Goal: Transaction & Acquisition: Purchase product/service

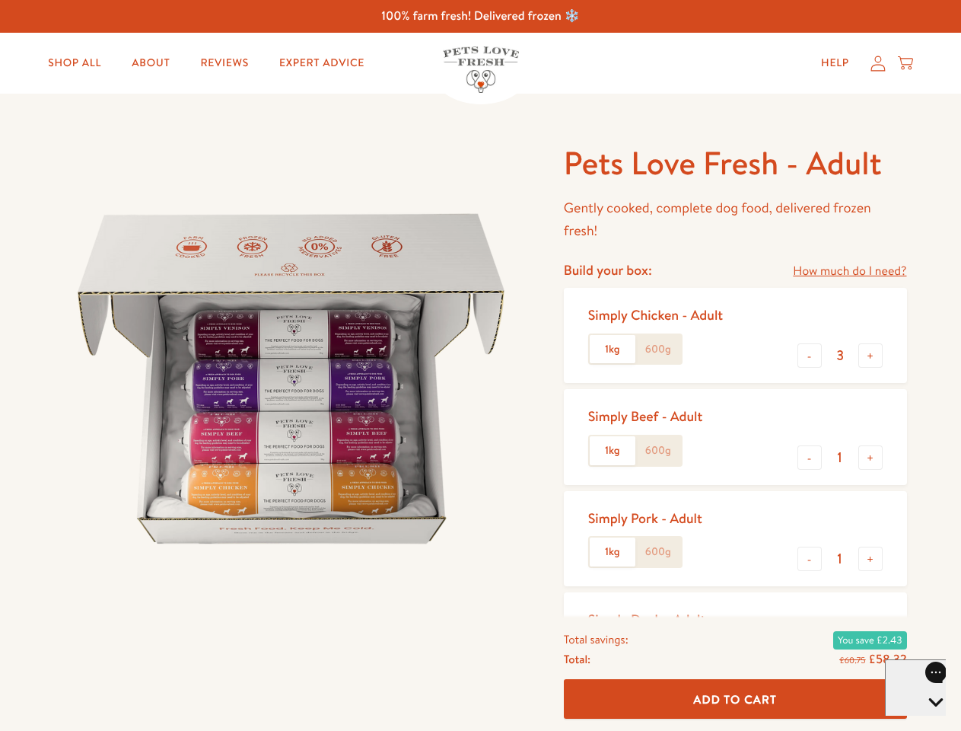
click at [480, 365] on img at bounding box center [291, 378] width 473 height 473
click at [849, 271] on link "How much do I need?" at bounding box center [849, 271] width 113 height 21
click at [0, 0] on div "Feeding guide Find out exactly how much food your dog needs Select a breed Affe…" at bounding box center [0, 0] width 0 height 0
click at [871, 355] on button "+" at bounding box center [870, 355] width 24 height 24
type input "4"
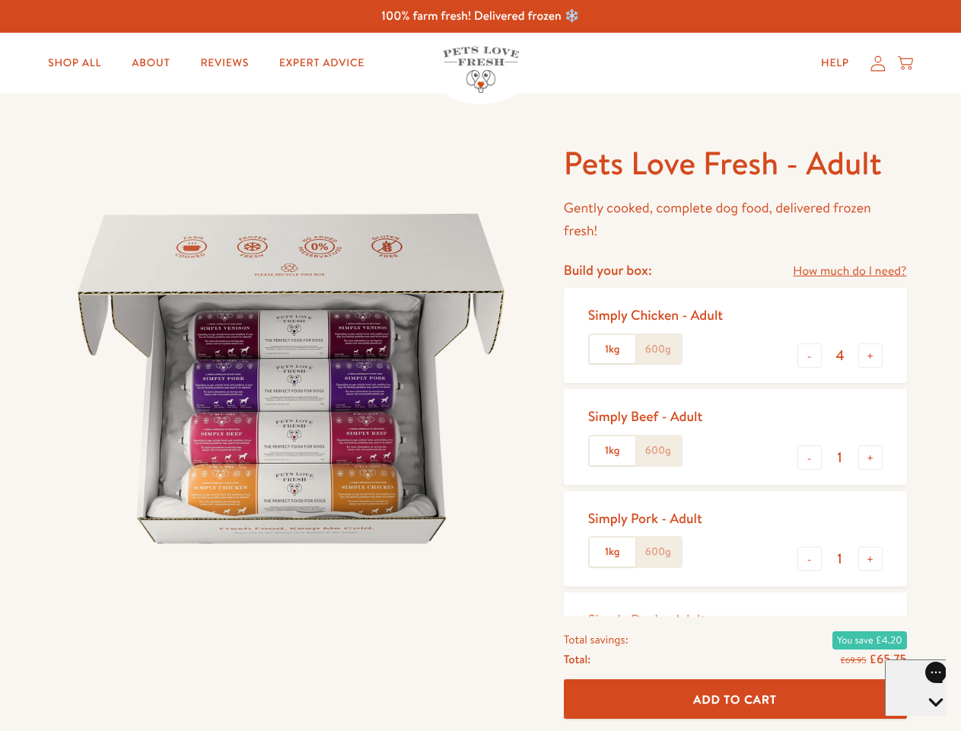
click at [810, 457] on button "-" at bounding box center [810, 457] width 24 height 24
click at [871, 457] on button "+" at bounding box center [870, 457] width 24 height 24
type input "1"
click at [810, 559] on button "-" at bounding box center [810, 558] width 24 height 24
click at [871, 559] on button "+" at bounding box center [870, 558] width 24 height 24
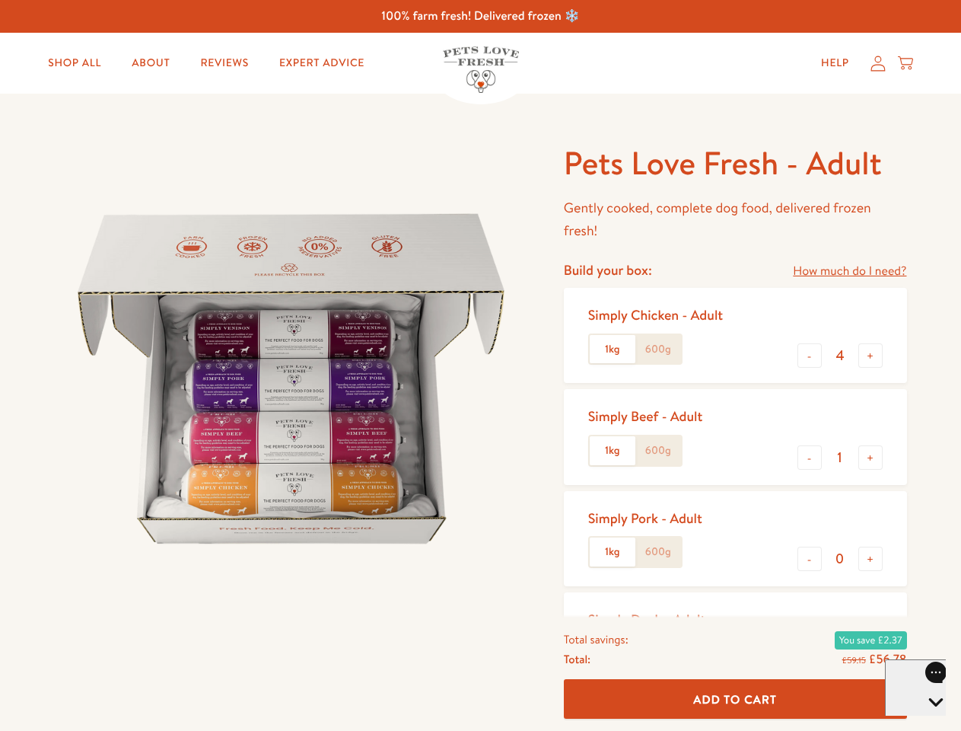
type input "1"
click at [735, 699] on span "Add To Cart" at bounding box center [735, 698] width 84 height 16
click at [928, 721] on icon "Open gorgias live chat" at bounding box center [935, 728] width 14 height 14
